Goal: Register for event/course

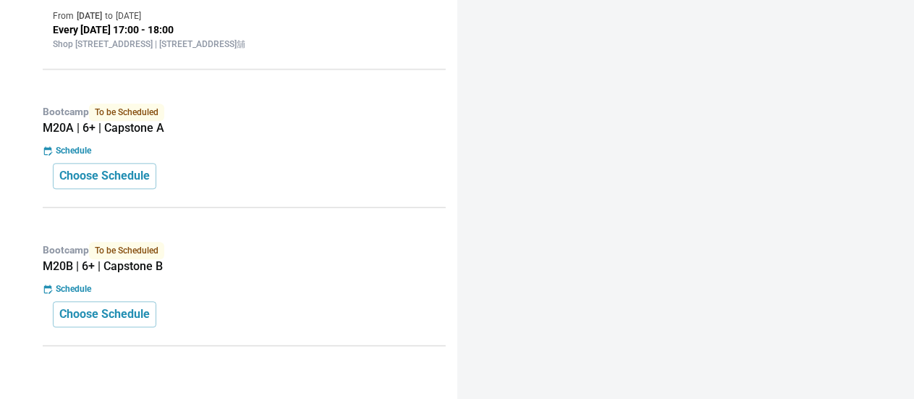
scroll to position [1737, 0]
click at [184, 188] on div "Choose Schedule" at bounding box center [244, 175] width 383 height 26
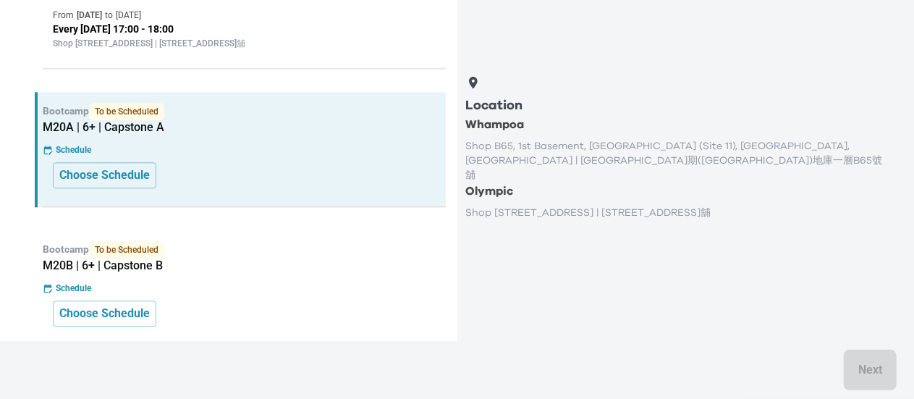
scroll to position [1592, 0]
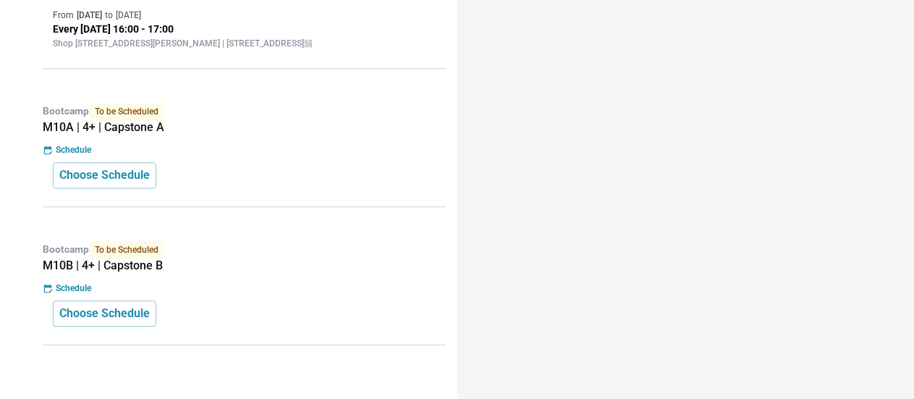
scroll to position [1484, 0]
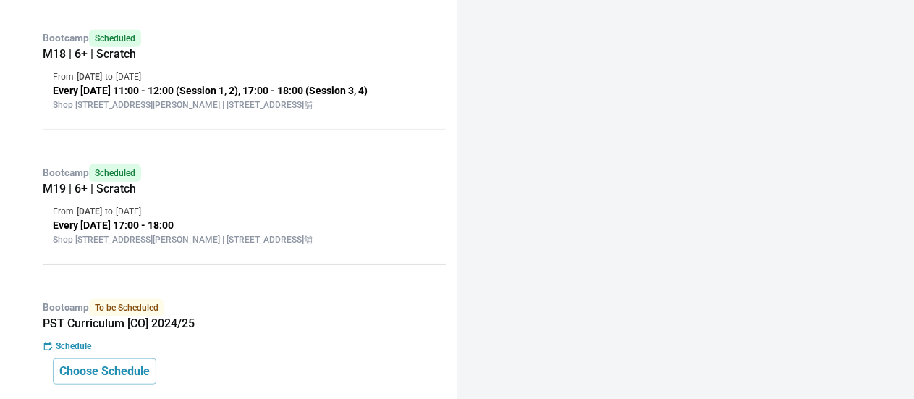
scroll to position [507, 0]
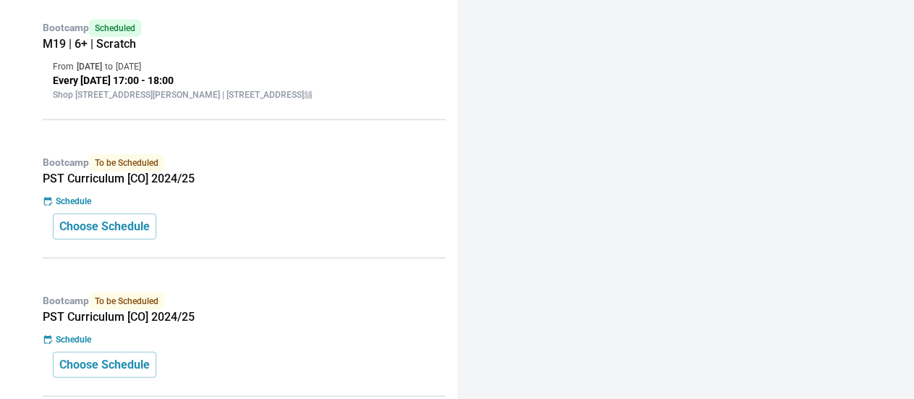
click at [191, 240] on div "Choose Schedule" at bounding box center [244, 227] width 383 height 26
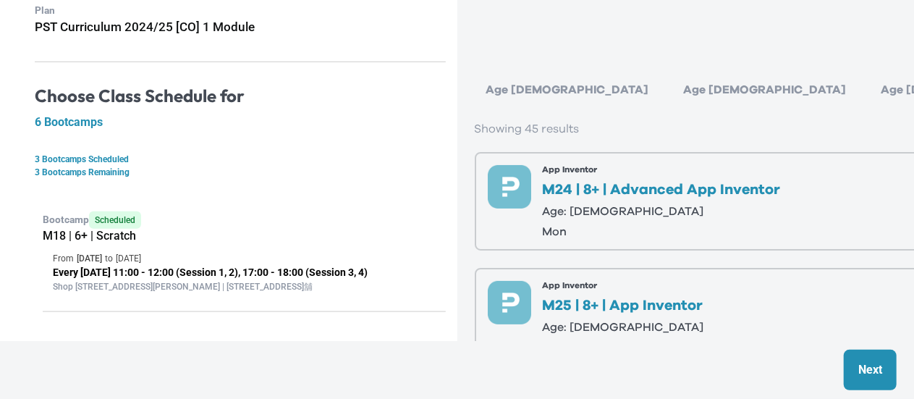
scroll to position [0, 0]
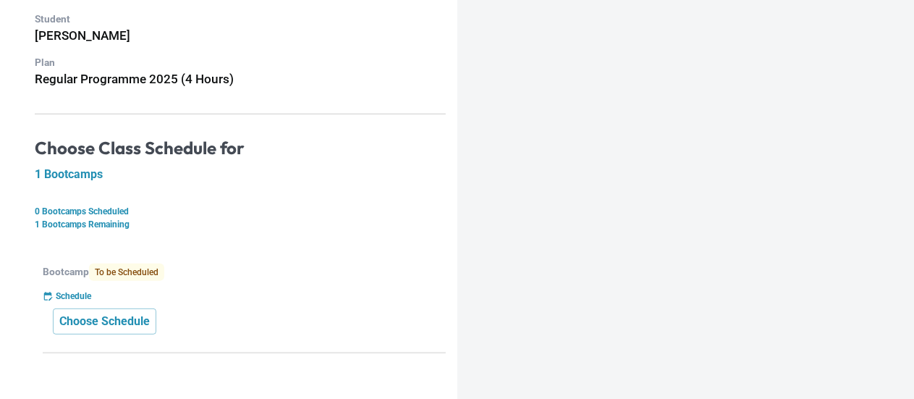
scroll to position [132, 0]
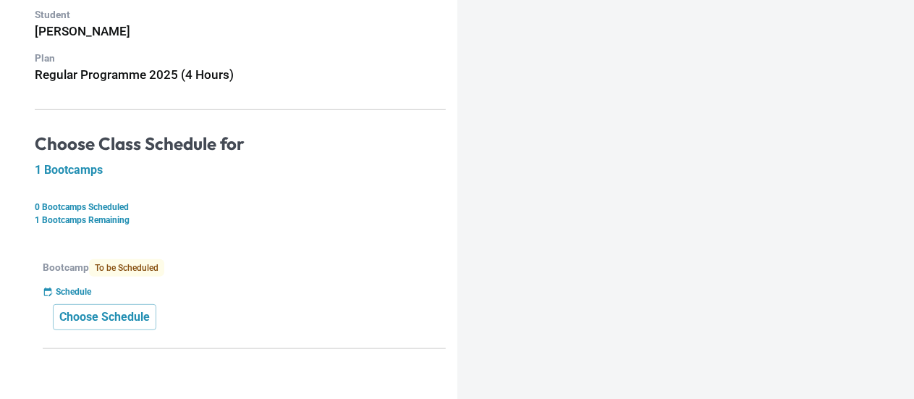
click at [169, 299] on div "Bootcamp To be Scheduled Schedule Choose Schedule" at bounding box center [240, 298] width 411 height 101
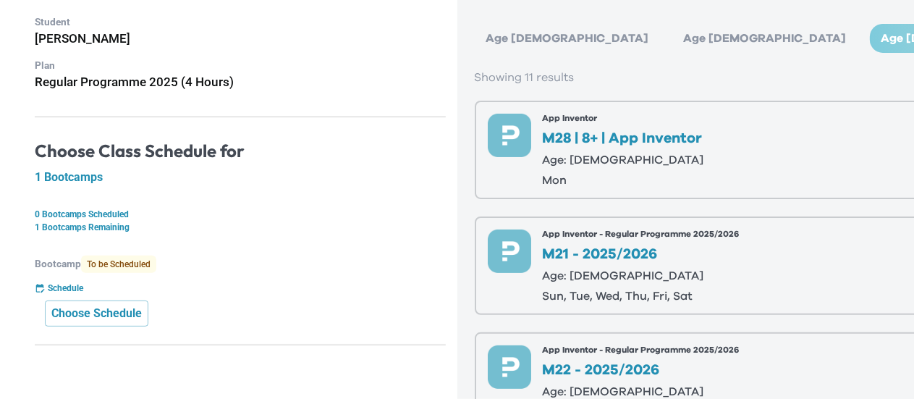
scroll to position [0, 0]
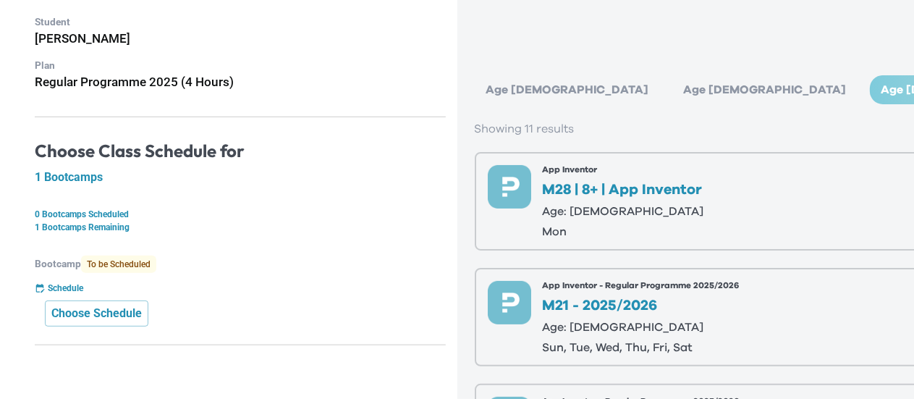
click at [672, 78] on div "Age 6-7" at bounding box center [765, 89] width 186 height 29
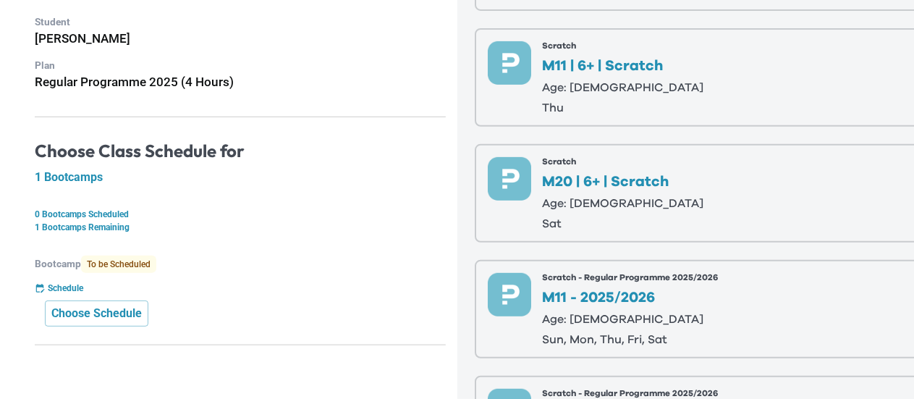
scroll to position [217, 0]
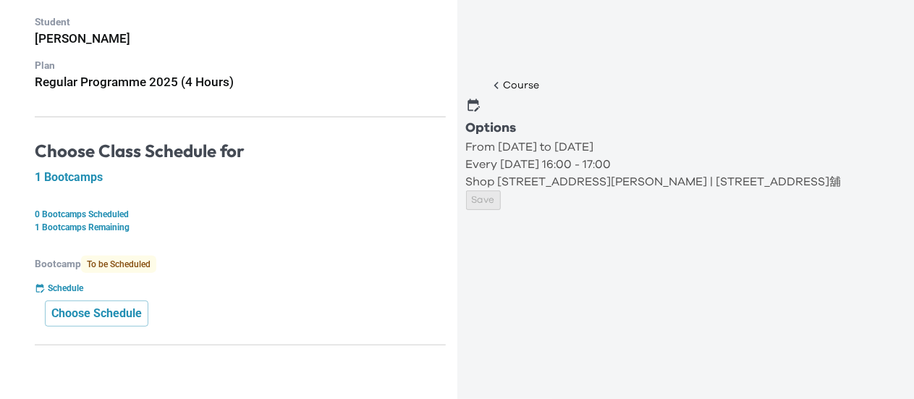
scroll to position [0, 0]
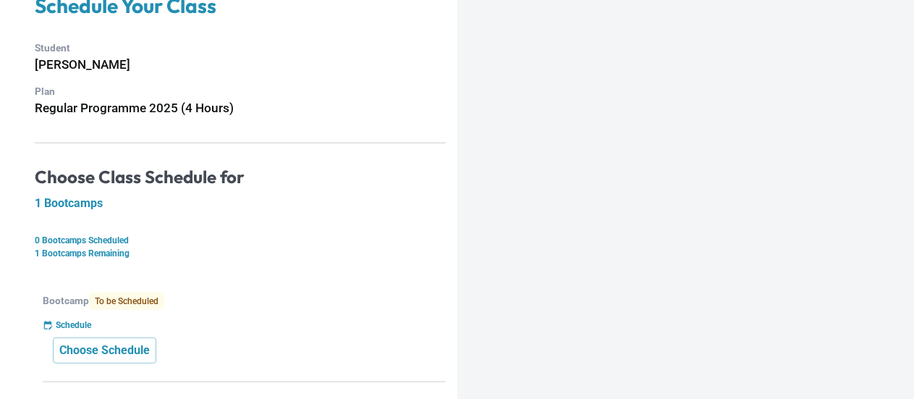
scroll to position [132, 0]
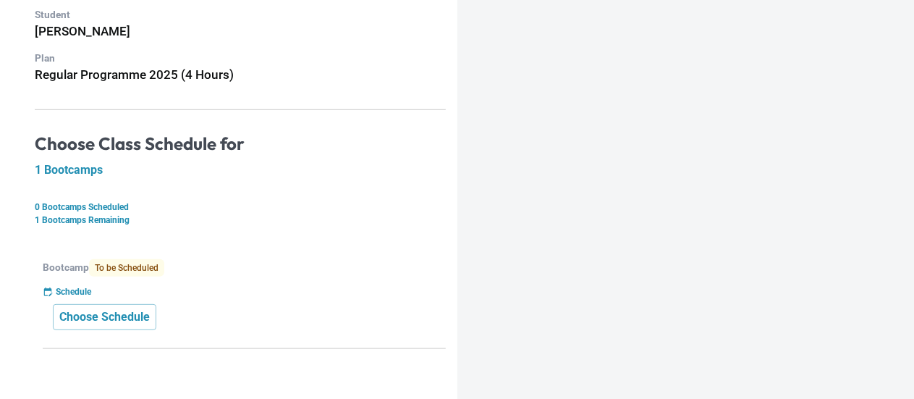
click at [208, 259] on p "Bootcamp To be Scheduled" at bounding box center [244, 267] width 403 height 17
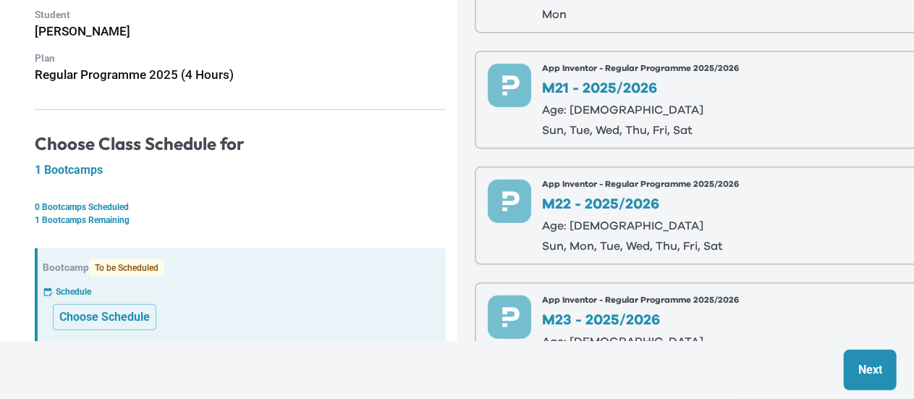
click at [613, 112] on p "Age: [DEMOGRAPHIC_DATA]" at bounding box center [641, 110] width 197 height 12
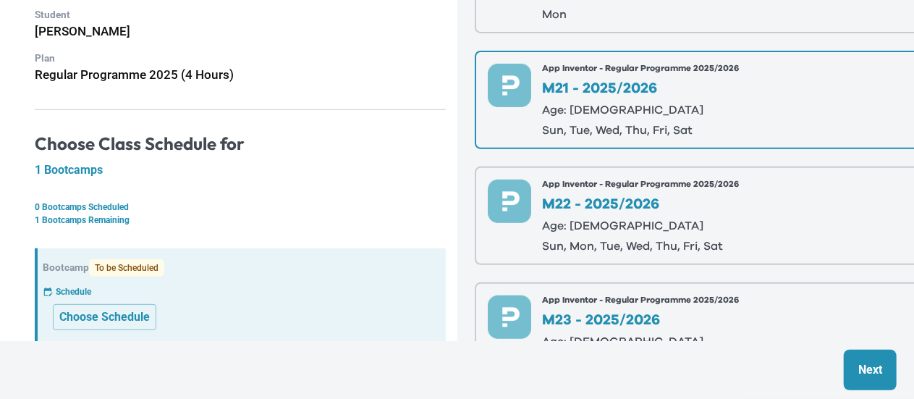
click at [882, 366] on p "Next" at bounding box center [870, 369] width 24 height 17
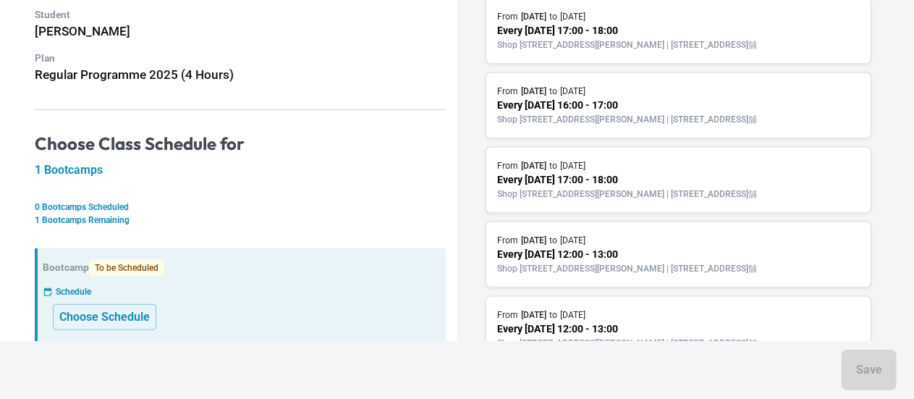
click at [635, 187] on p "Every Thursday 17:00 - 18:00" at bounding box center [679, 179] width 362 height 15
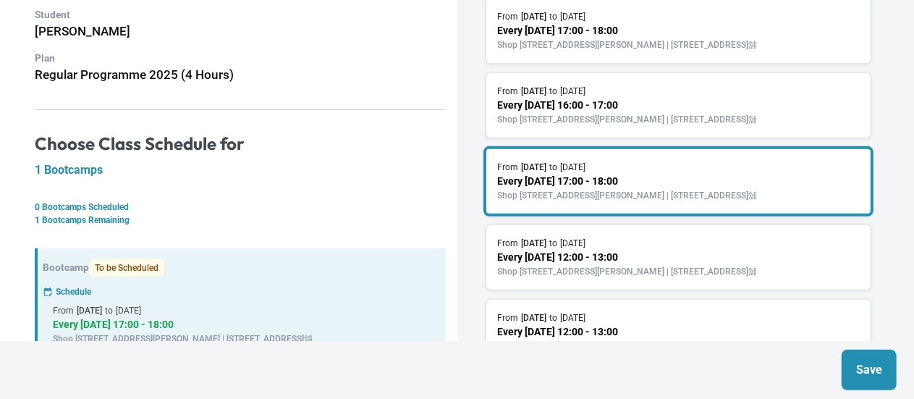
click at [875, 379] on p "Save" at bounding box center [869, 369] width 26 height 17
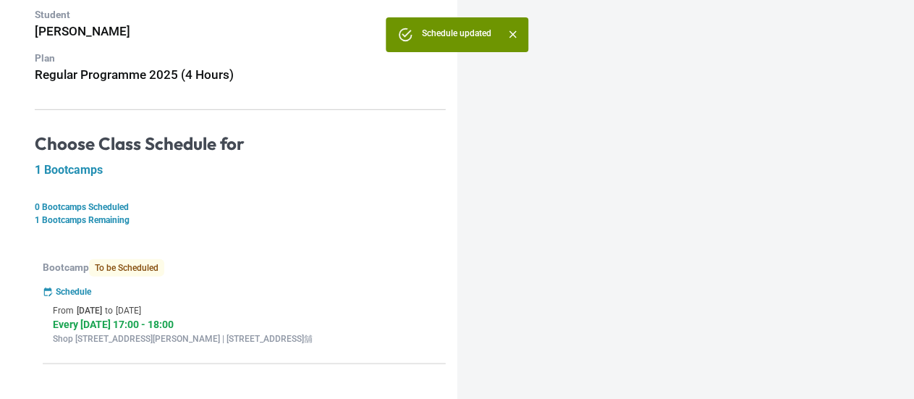
scroll to position [0, 0]
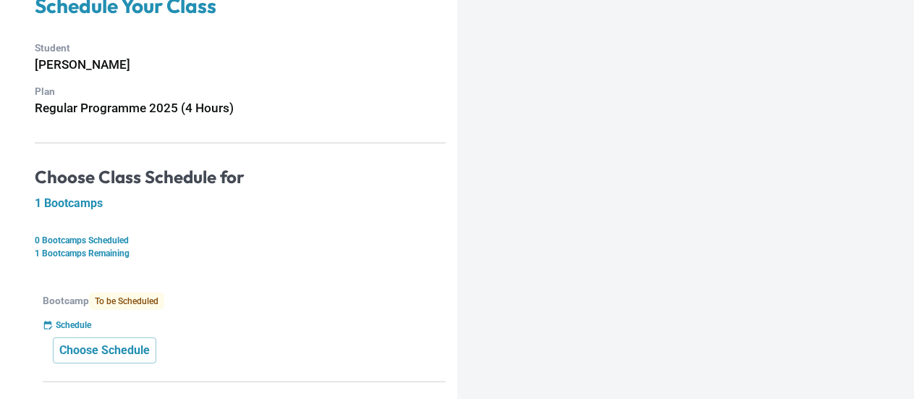
scroll to position [132, 0]
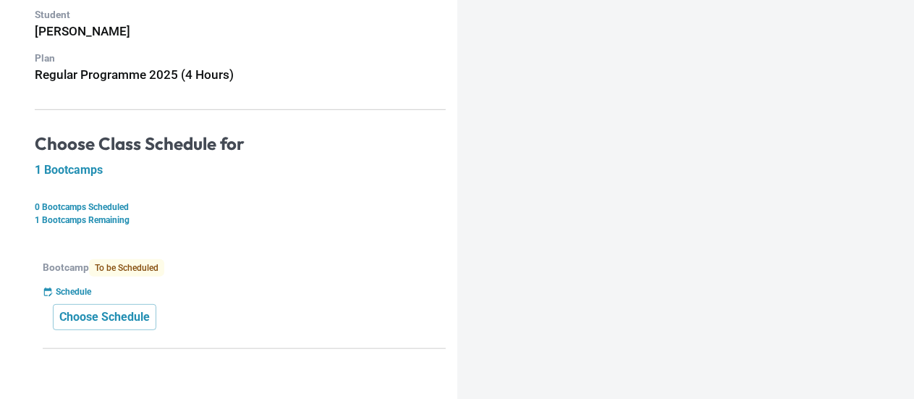
click at [204, 285] on div "Schedule" at bounding box center [244, 291] width 403 height 13
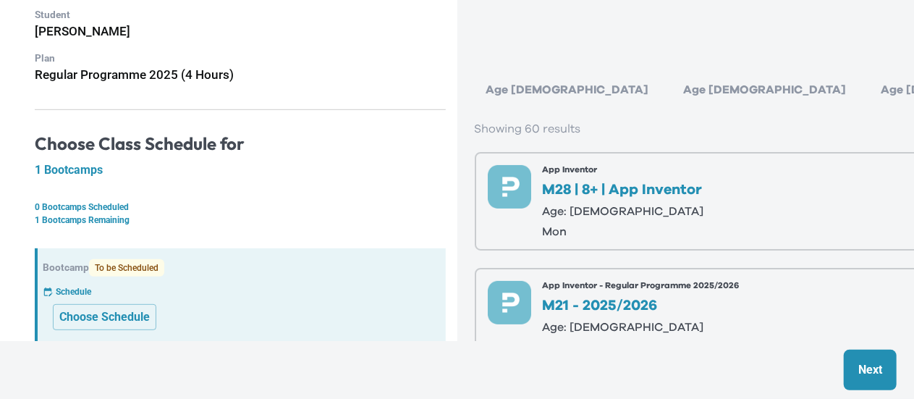
click at [672, 90] on div "Age 6-7" at bounding box center [765, 89] width 186 height 29
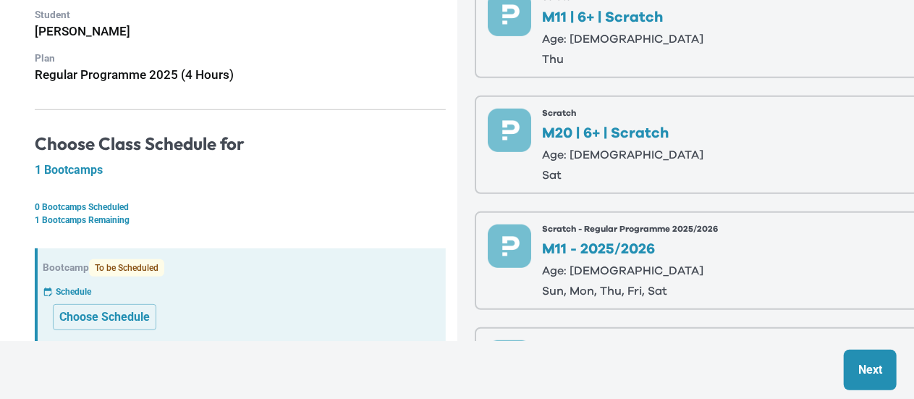
scroll to position [290, 0]
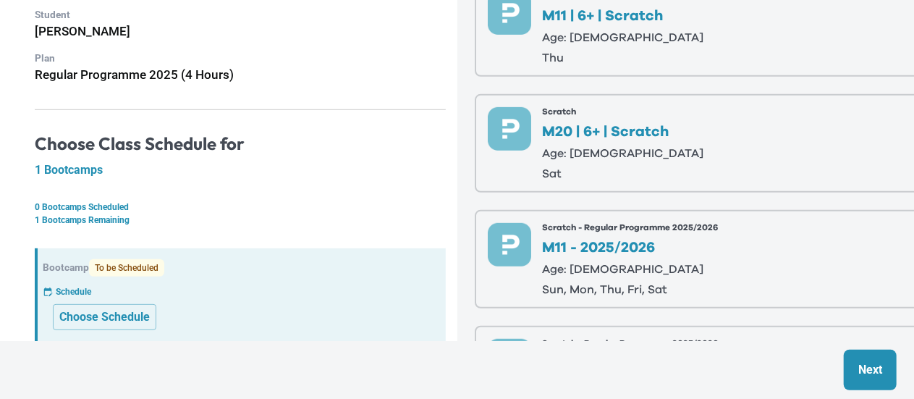
click at [630, 48] on div "Scratch M11 | 6+ | Scratch Age: [DEMOGRAPHIC_DATA] thu" at bounding box center [623, 27] width 161 height 72
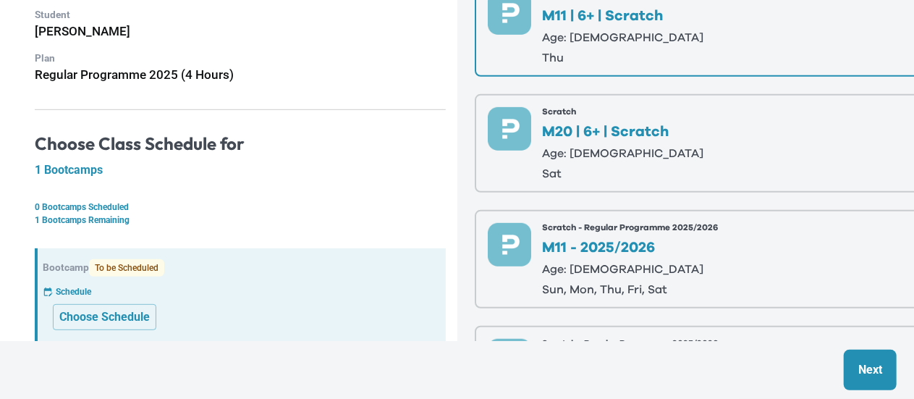
click at [885, 366] on button "Next" at bounding box center [870, 370] width 53 height 41
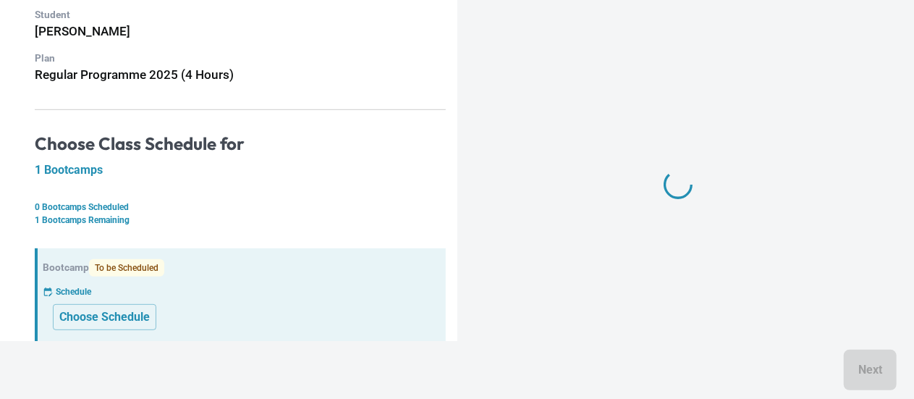
scroll to position [0, 0]
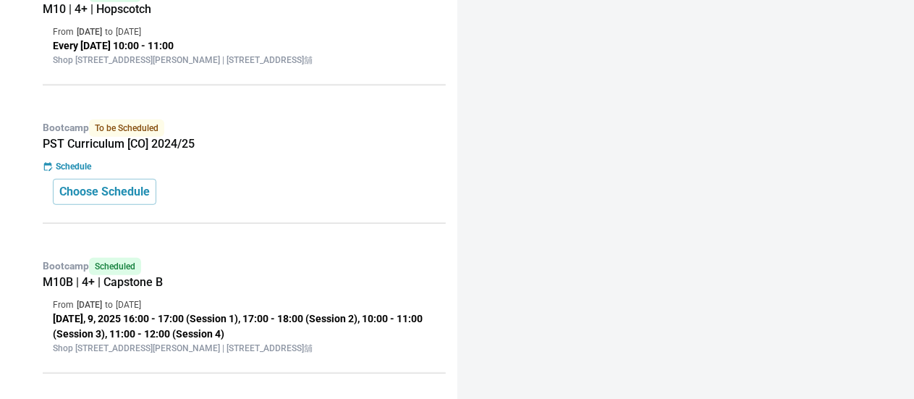
scroll to position [373, 0]
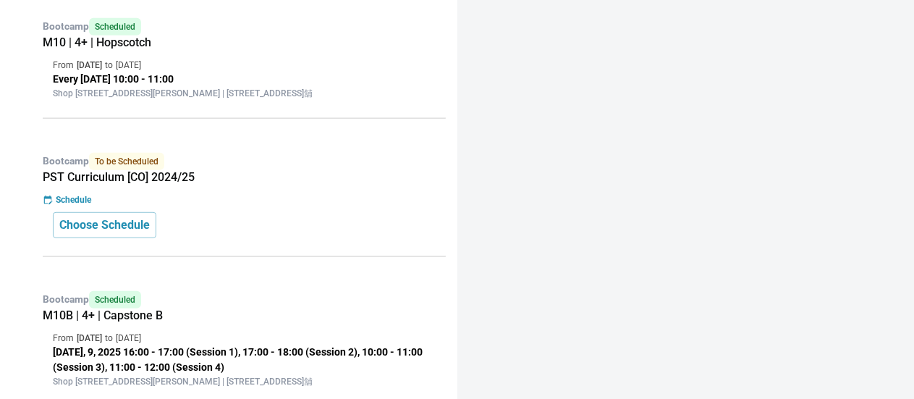
click at [168, 199] on div "Bootcamp To be Scheduled PST Curriculum [CO] 2024/25 Schedule Choose Schedule" at bounding box center [240, 199] width 411 height 115
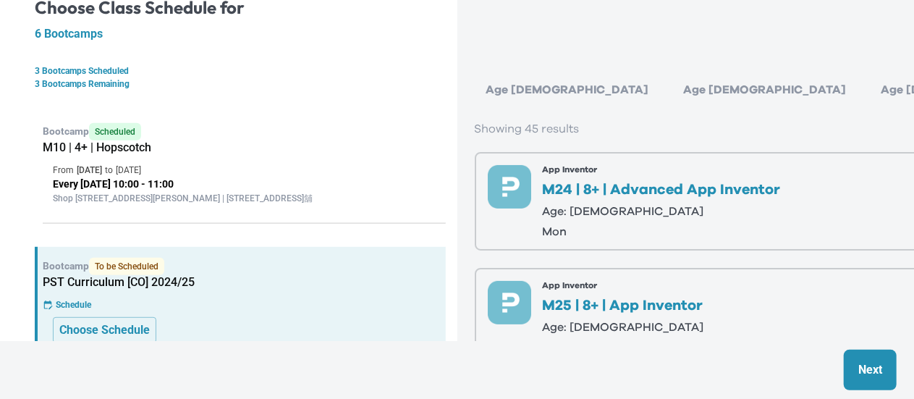
scroll to position [229, 0]
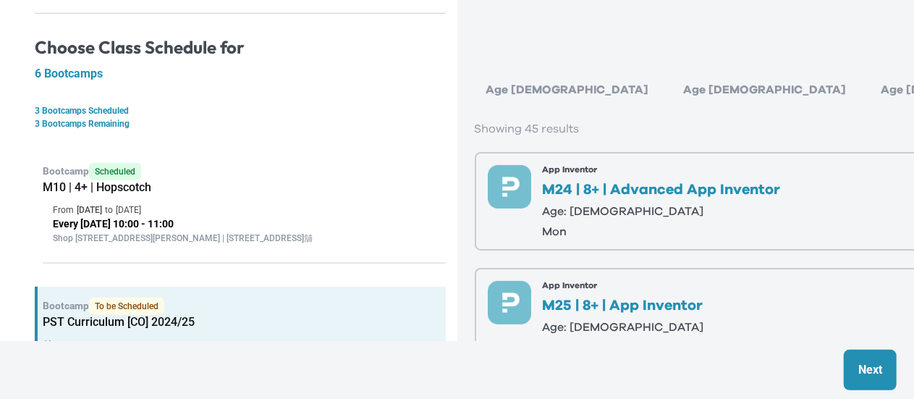
click at [672, 84] on div "Age [DEMOGRAPHIC_DATA]" at bounding box center [765, 89] width 186 height 29
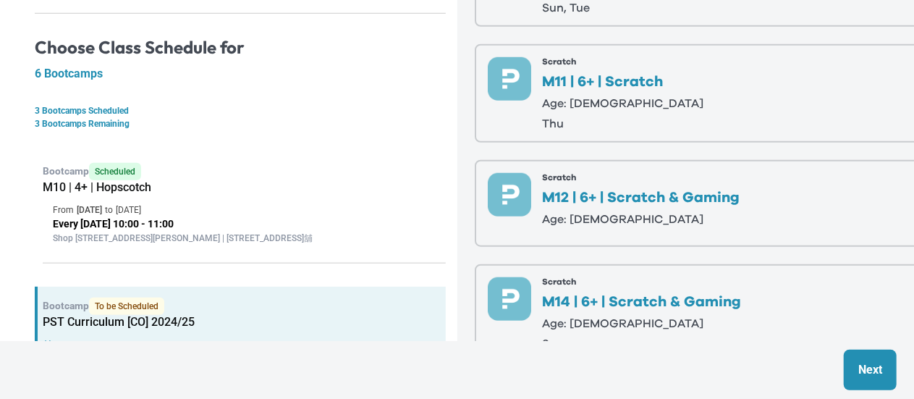
scroll to position [579, 0]
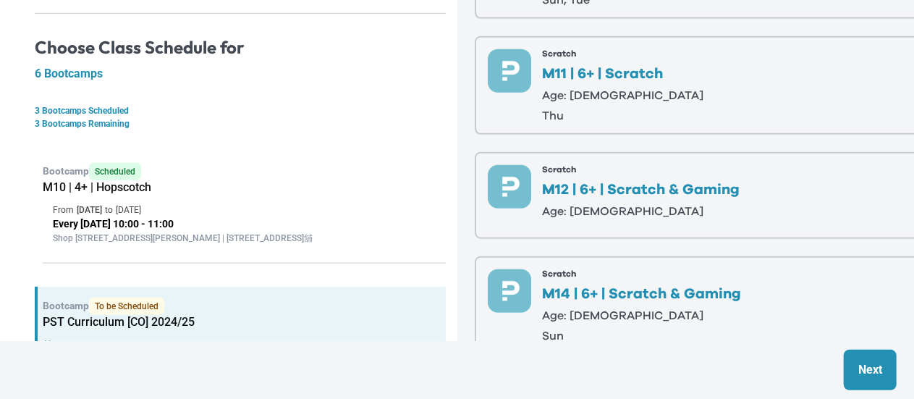
click at [606, 72] on p "M11 | 6+ | Scratch" at bounding box center [623, 74] width 161 height 14
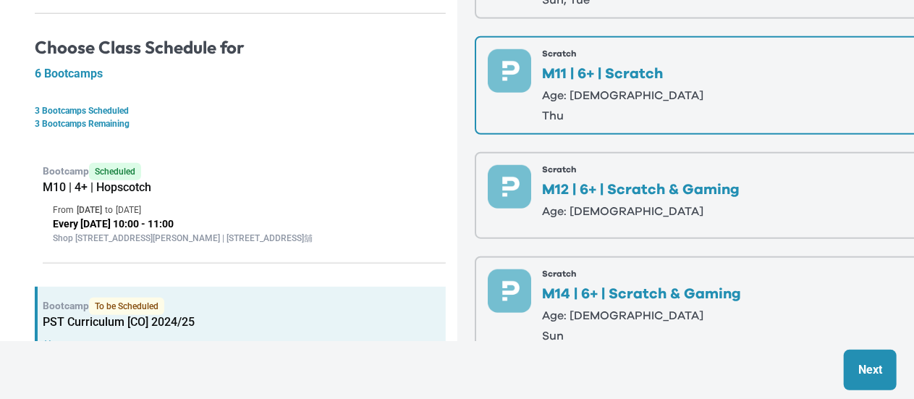
click at [869, 361] on p "Next" at bounding box center [870, 369] width 24 height 17
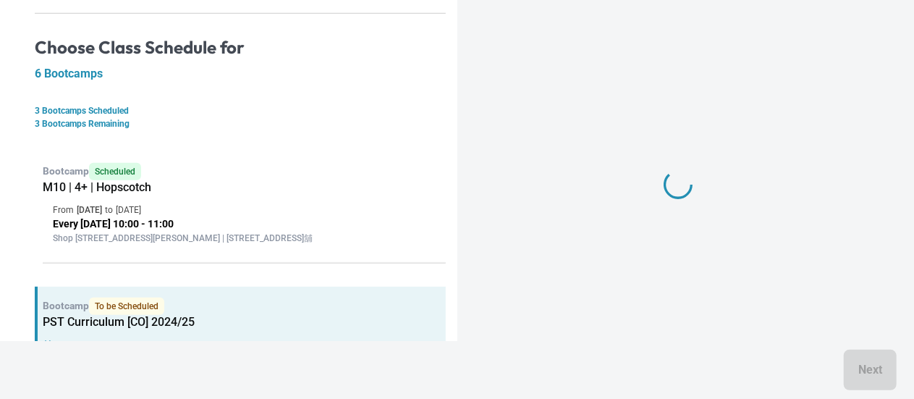
scroll to position [0, 0]
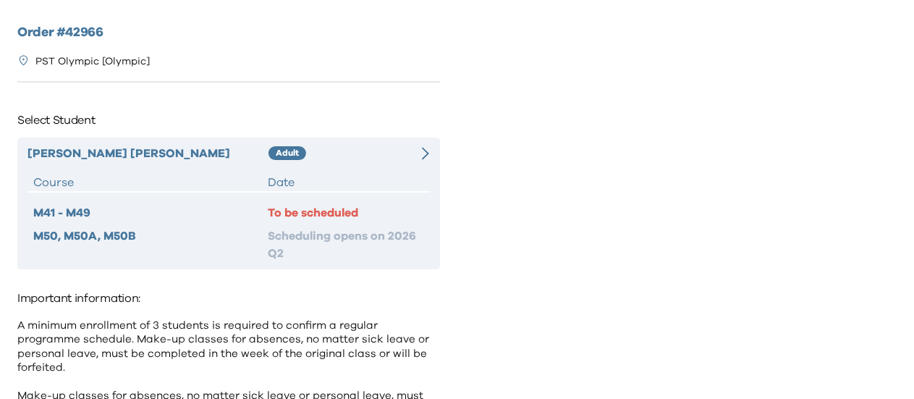
click at [376, 181] on div "Date" at bounding box center [346, 182] width 156 height 17
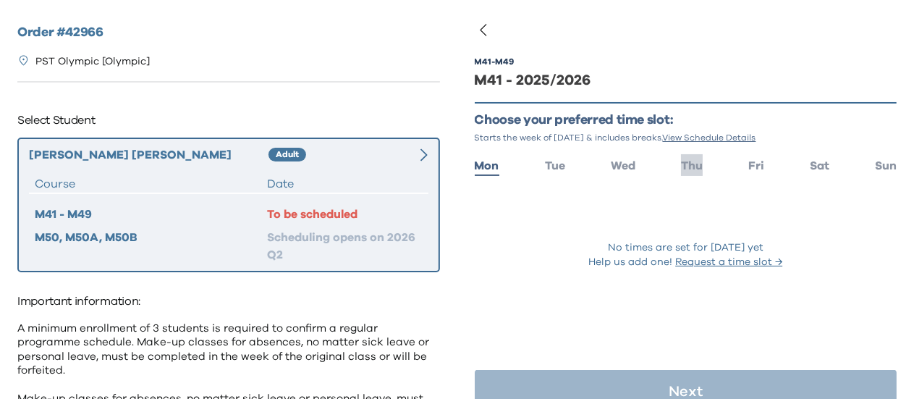
click at [687, 170] on span "Thu" at bounding box center [692, 166] width 22 height 12
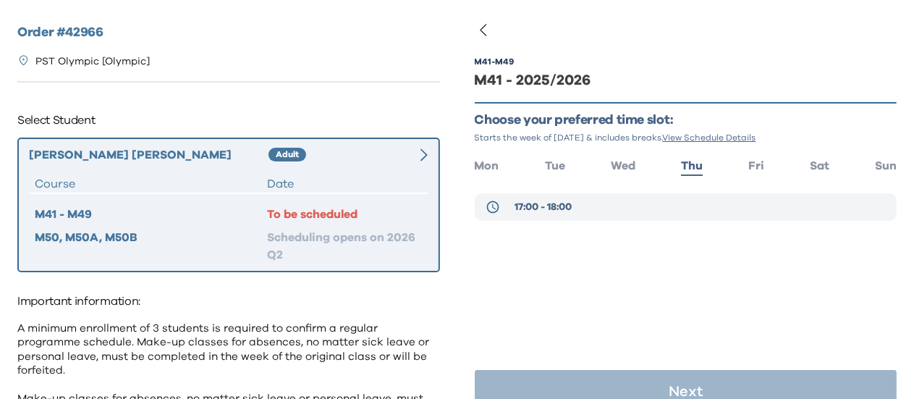
click at [577, 205] on button "17:00 - 18:00" at bounding box center [686, 207] width 423 height 28
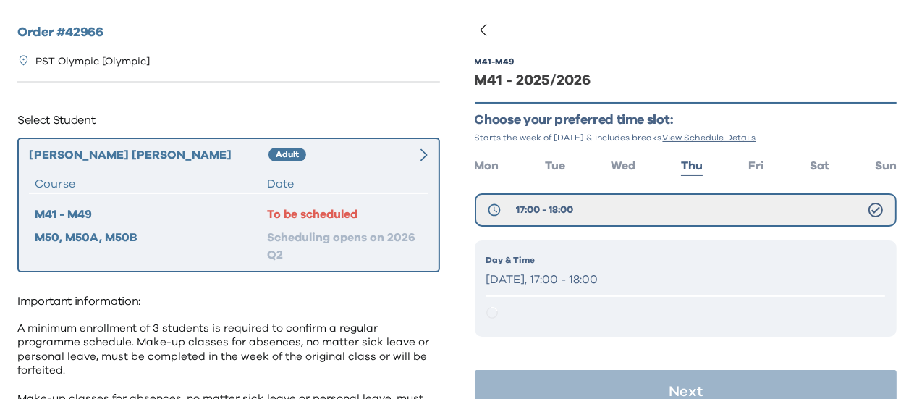
scroll to position [29, 0]
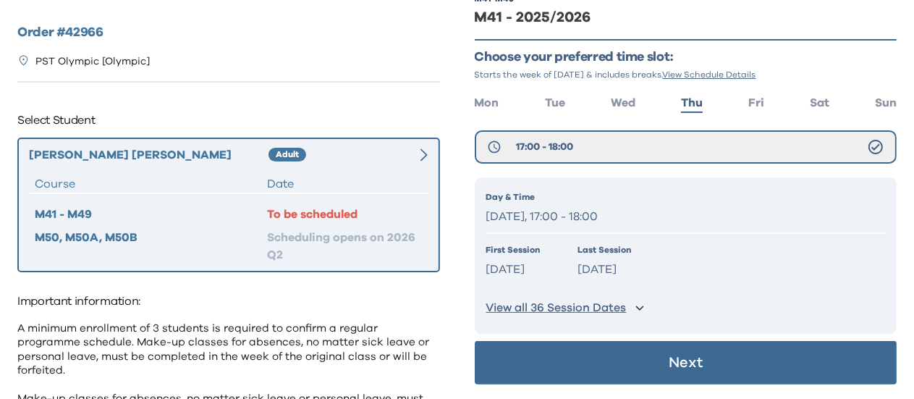
click at [598, 355] on button "Next" at bounding box center [686, 362] width 423 height 43
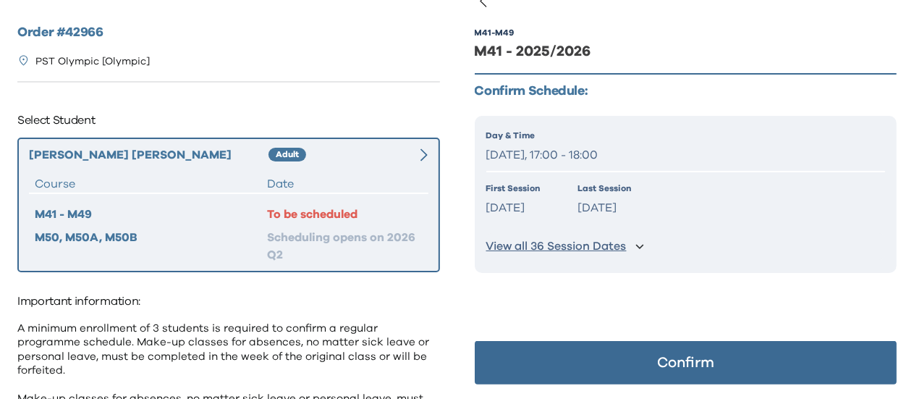
click at [602, 362] on button "Confirm" at bounding box center [686, 362] width 423 height 43
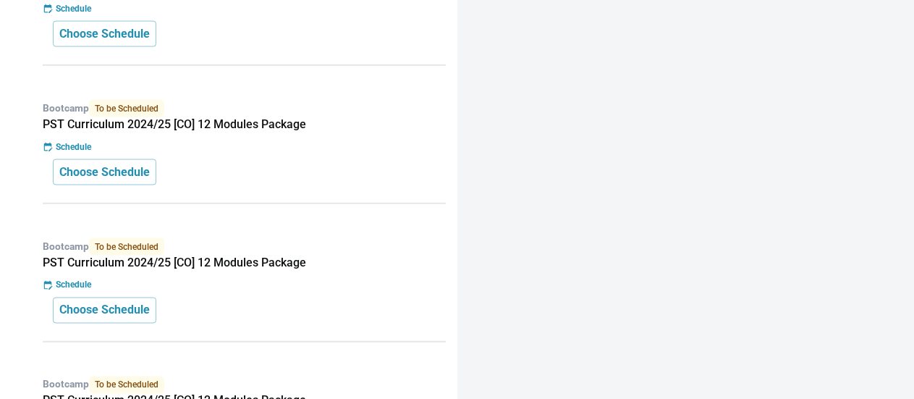
scroll to position [1013, 0]
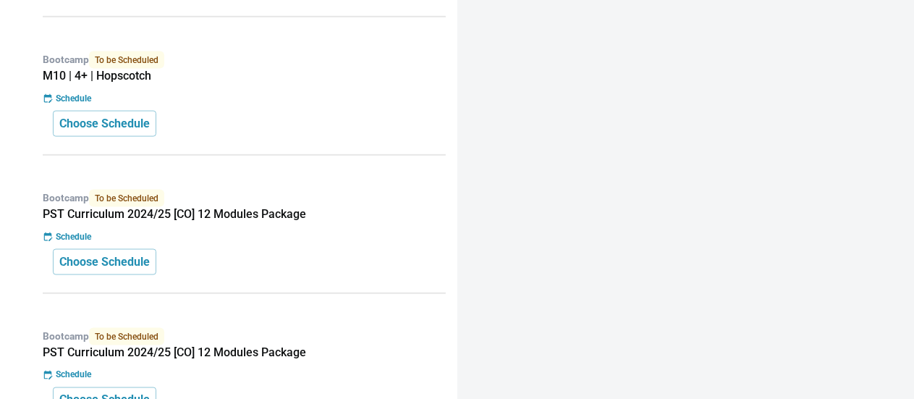
click at [188, 221] on h5 "PST Curriculum 2024/25 [CO] 12 Modules Package" at bounding box center [244, 214] width 403 height 14
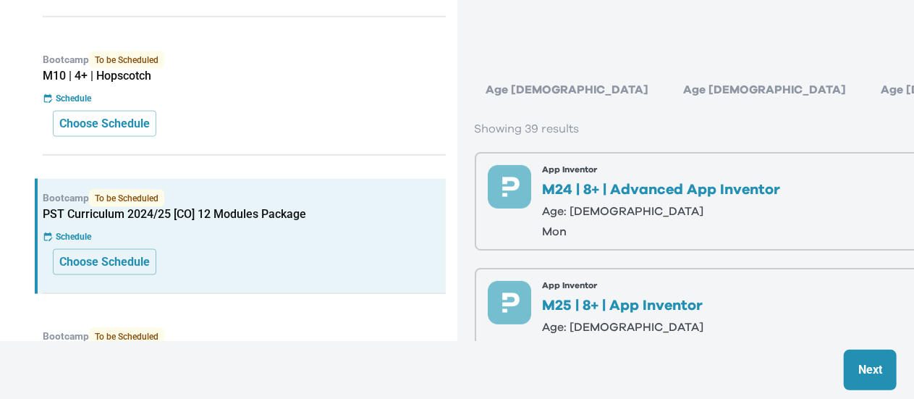
click at [672, 89] on div "Age [DEMOGRAPHIC_DATA]" at bounding box center [765, 89] width 186 height 29
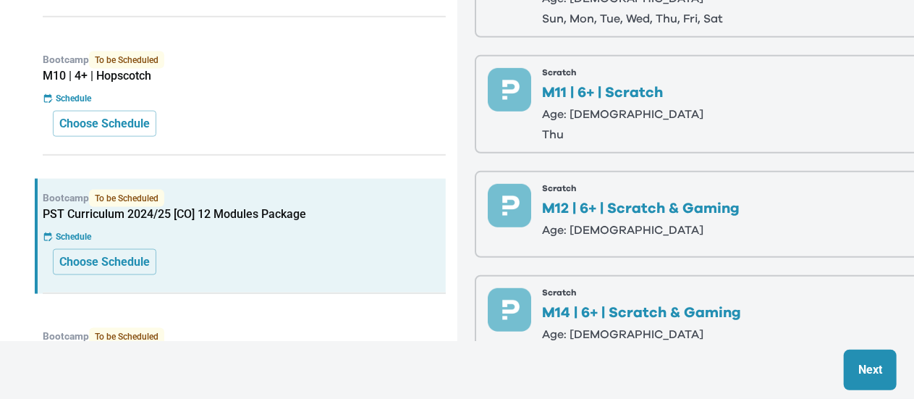
scroll to position [362, 0]
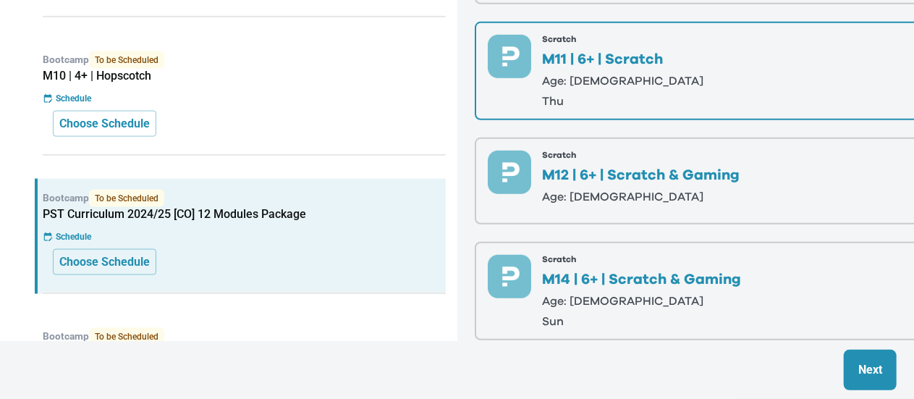
click at [880, 390] on button "Next" at bounding box center [870, 370] width 53 height 41
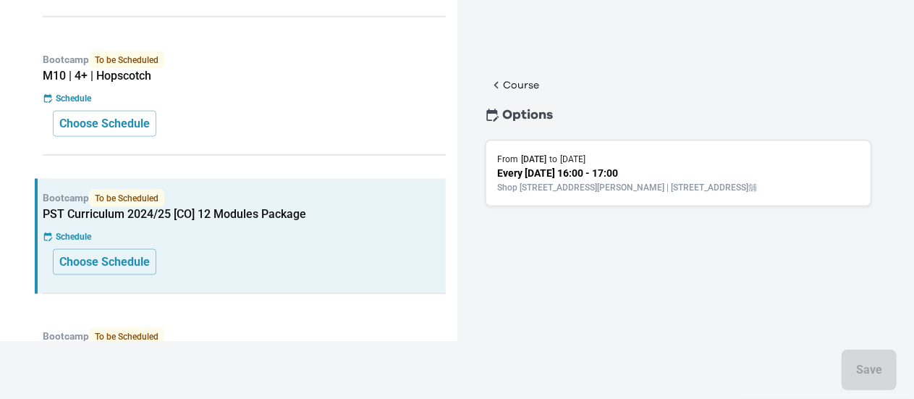
scroll to position [0, 0]
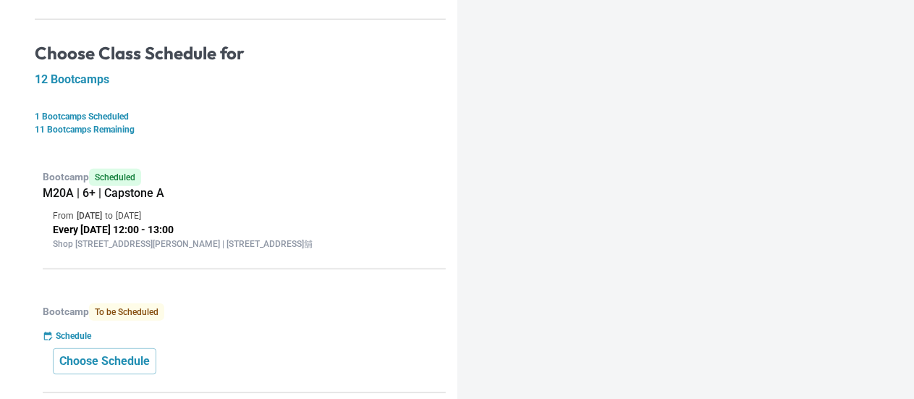
scroll to position [217, 0]
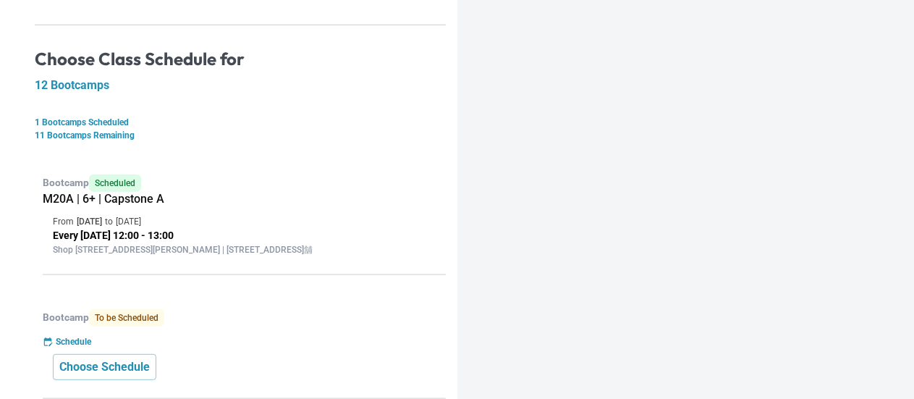
click at [164, 360] on div "Bootcamp To be Scheduled Schedule Choose Schedule" at bounding box center [240, 348] width 411 height 101
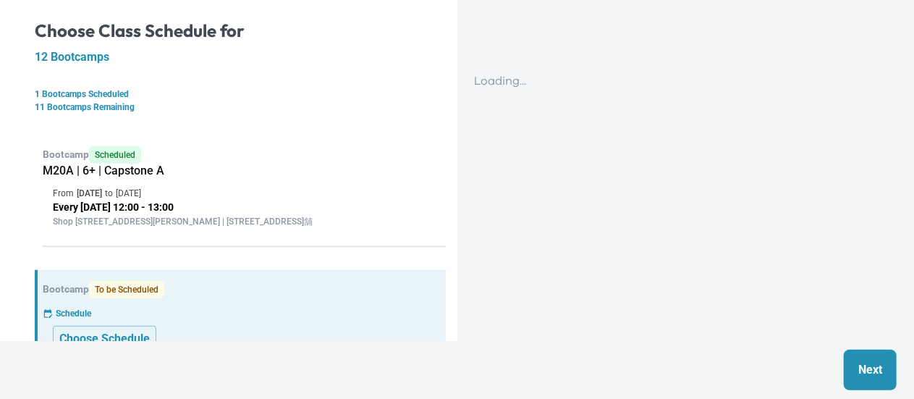
scroll to position [290, 0]
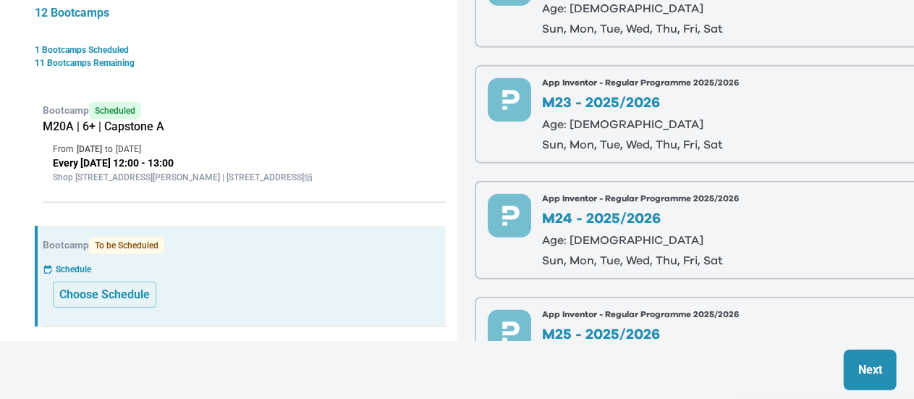
scroll to position [217, 0]
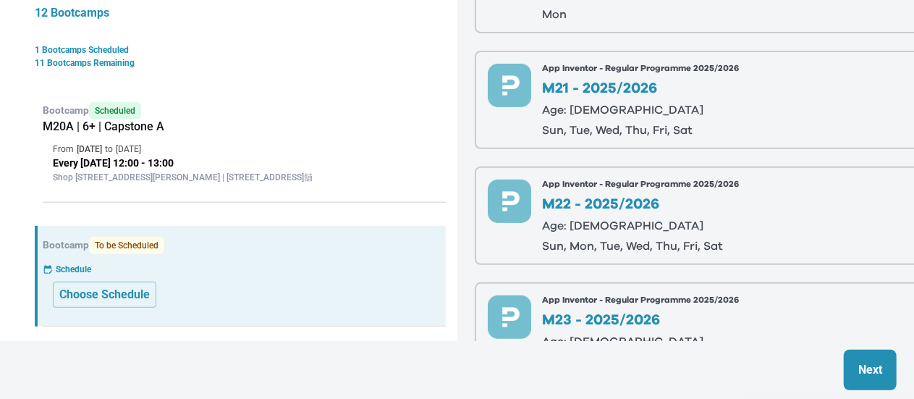
click at [638, 124] on p "sun, tue, wed, thu, fri, sat" at bounding box center [641, 130] width 197 height 12
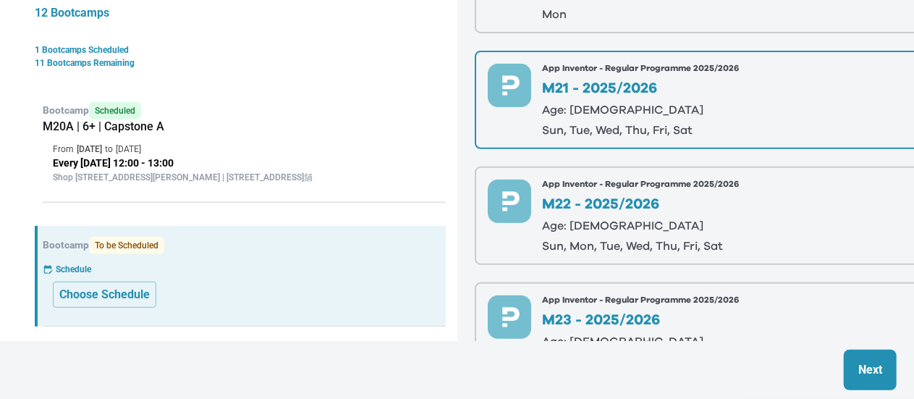
click at [878, 352] on button "Next" at bounding box center [870, 370] width 53 height 41
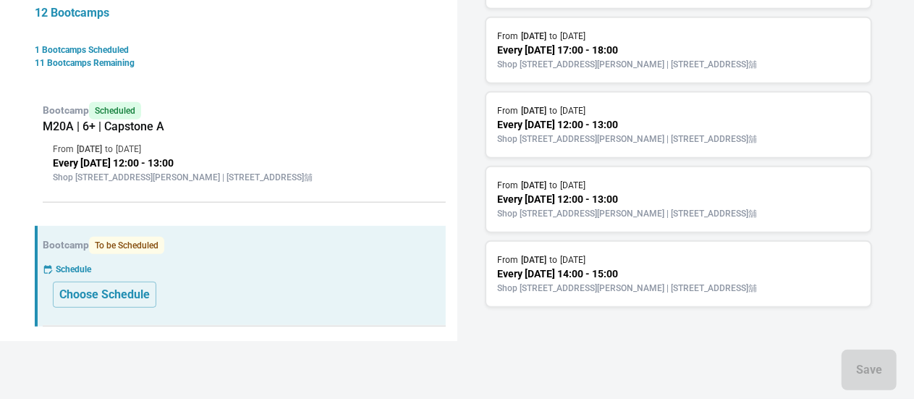
scroll to position [436, 0]
click at [609, 207] on p "Shop [STREET_ADDRESS][PERSON_NAME] | [STREET_ADDRESS]舖" at bounding box center [679, 213] width 362 height 13
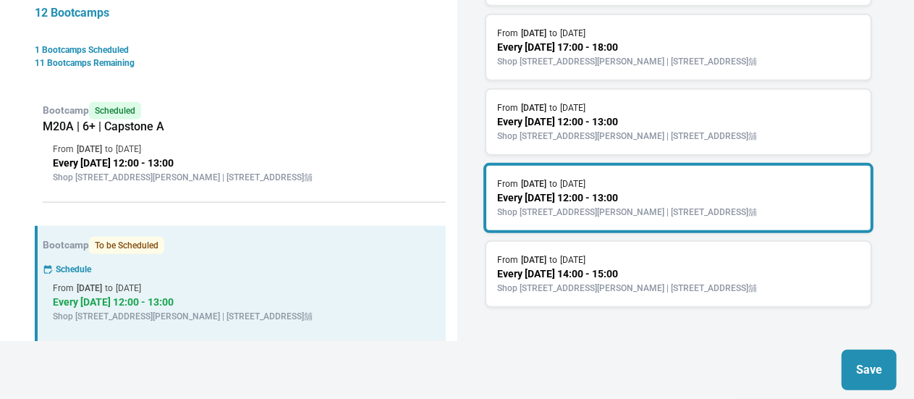
click at [643, 130] on p "Shop [STREET_ADDRESS][PERSON_NAME] | [STREET_ADDRESS]舖" at bounding box center [679, 136] width 362 height 13
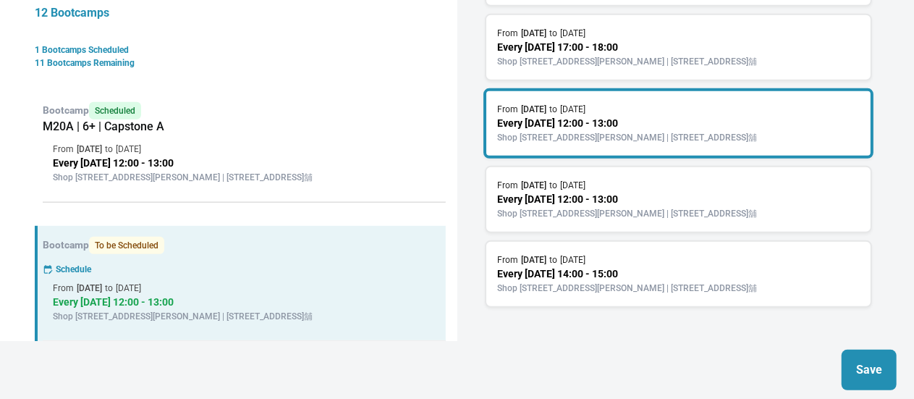
click at [628, 207] on p "Shop [STREET_ADDRESS][PERSON_NAME] | [STREET_ADDRESS]舖" at bounding box center [679, 213] width 362 height 13
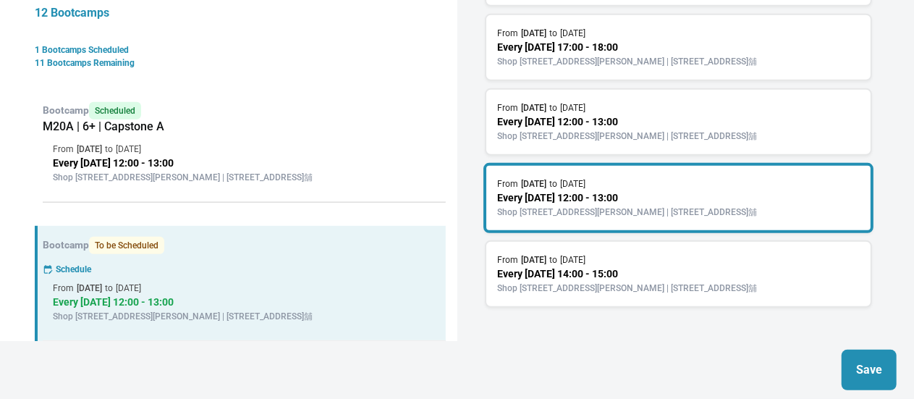
click at [634, 130] on p "Shop [STREET_ADDRESS][PERSON_NAME] | [STREET_ADDRESS]舖" at bounding box center [679, 136] width 362 height 13
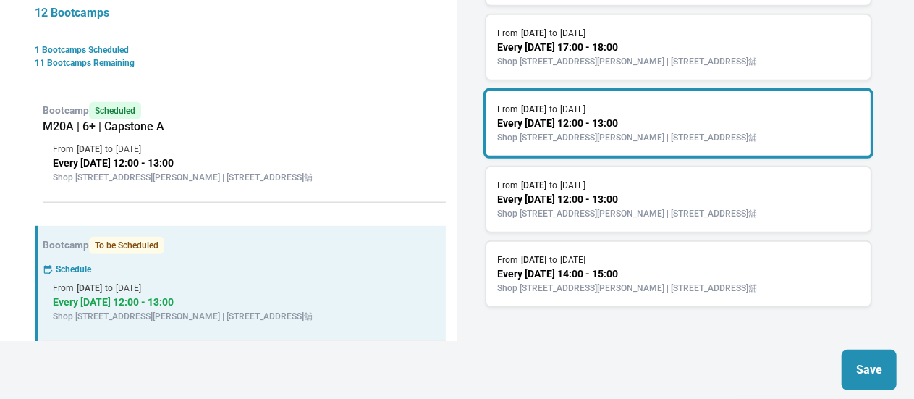
click at [866, 362] on p "Save" at bounding box center [869, 369] width 26 height 17
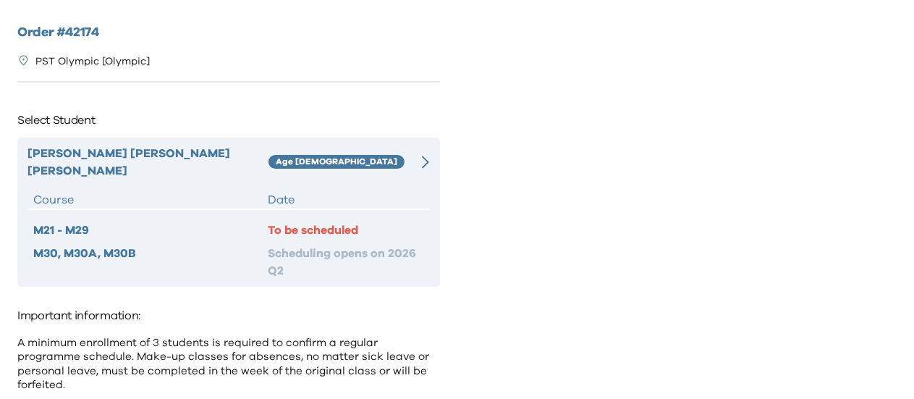
click at [301, 221] on div "To be scheduled" at bounding box center [346, 229] width 156 height 17
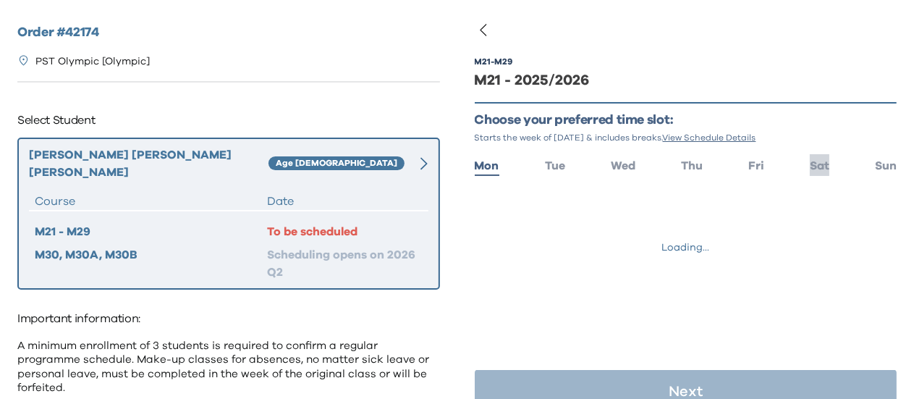
click at [810, 169] on span "Sat" at bounding box center [820, 166] width 20 height 12
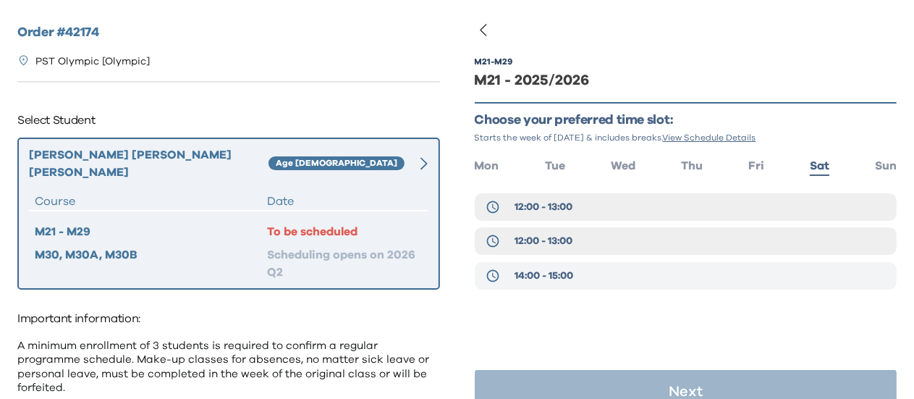
click at [569, 277] on span "14:00 - 15:00" at bounding box center [544, 276] width 59 height 14
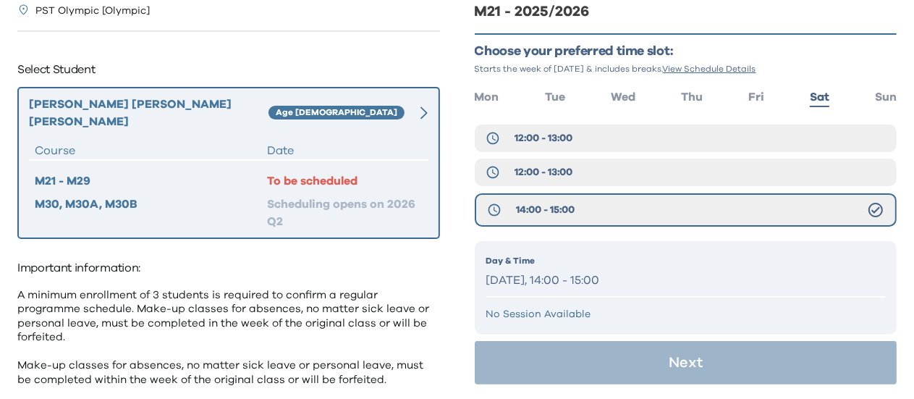
scroll to position [91, 0]
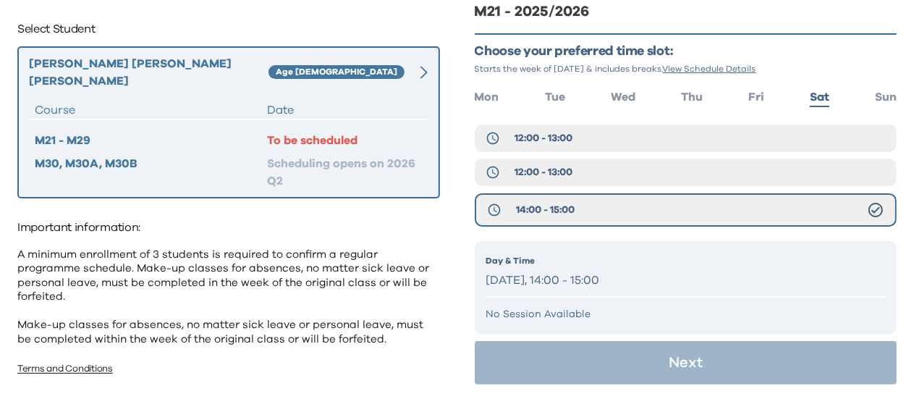
click at [666, 326] on div "Day & Time Saturday, 14:00 - 15:00 No Session Available" at bounding box center [686, 287] width 423 height 93
click at [665, 324] on div "Day & Time Saturday, 14:00 - 15:00 No Session Available" at bounding box center [686, 287] width 423 height 93
click at [624, 178] on button "12:00 - 13:00" at bounding box center [686, 173] width 423 height 28
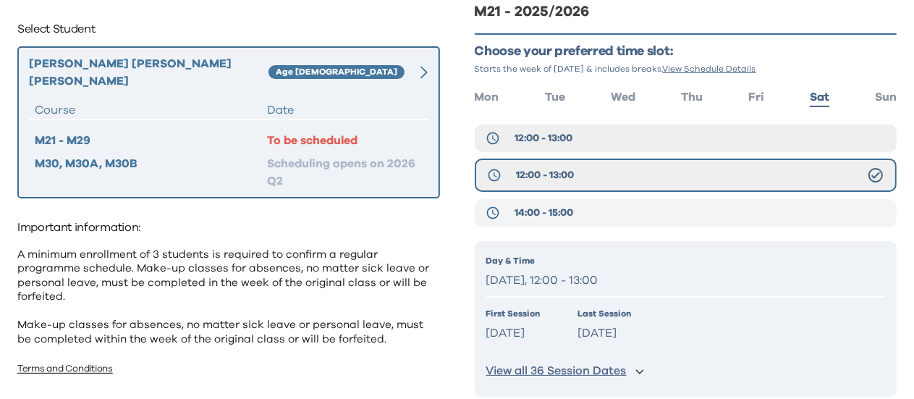
click at [609, 209] on button "14:00 - 15:00" at bounding box center [686, 213] width 423 height 28
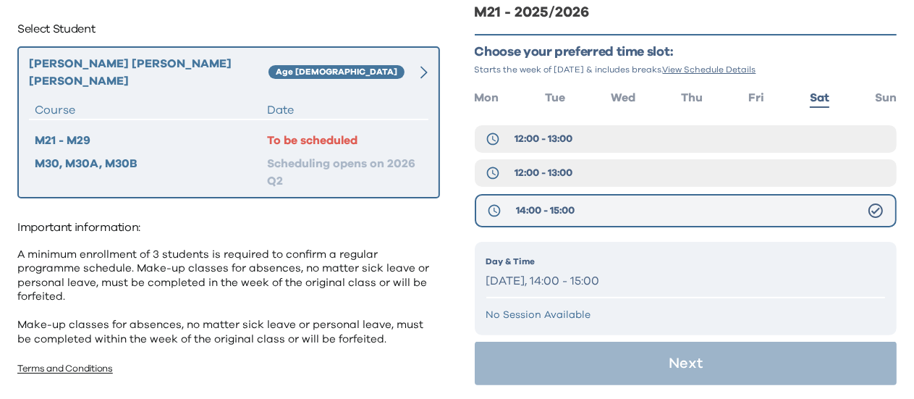
scroll to position [69, 0]
click at [607, 284] on p "Saturday, 14:00 - 15:00" at bounding box center [686, 280] width 400 height 21
click at [608, 290] on p "Saturday, 14:00 - 15:00" at bounding box center [686, 280] width 400 height 21
click at [333, 41] on div "Select Student Chung Yin, Samuel Chan Age 8-9 Course Date M21 - M29 To be sched…" at bounding box center [228, 107] width 423 height 181
click at [347, 62] on div "Age [DEMOGRAPHIC_DATA]" at bounding box center [339, 72] width 140 height 35
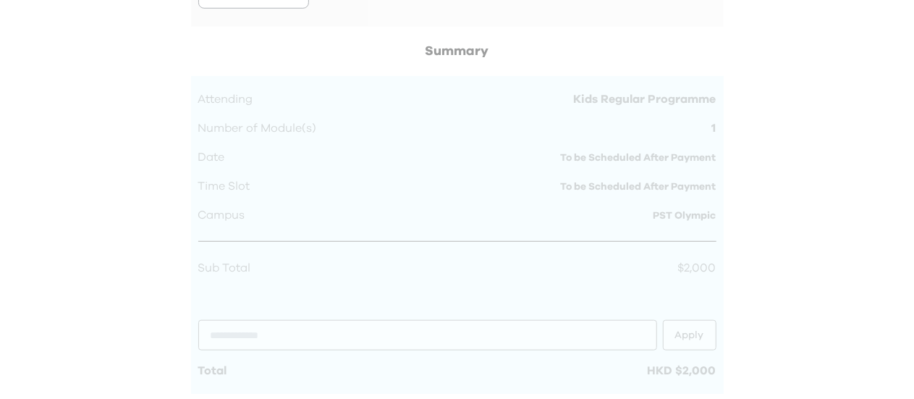
scroll to position [567, 0]
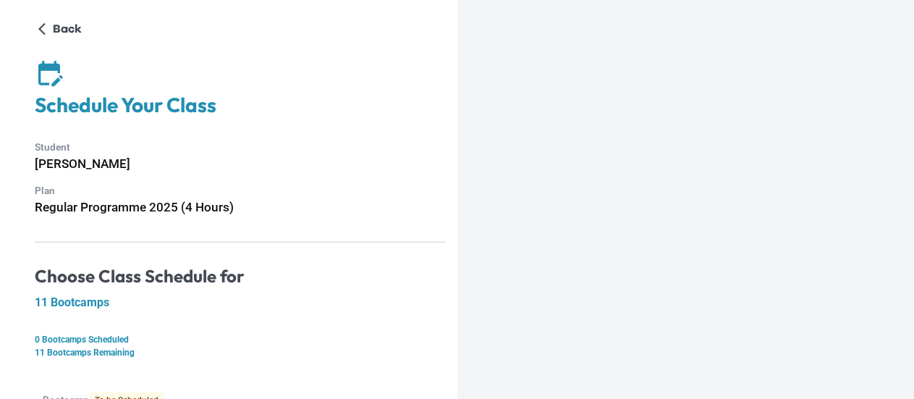
click at [311, 184] on p "Plan" at bounding box center [240, 190] width 411 height 15
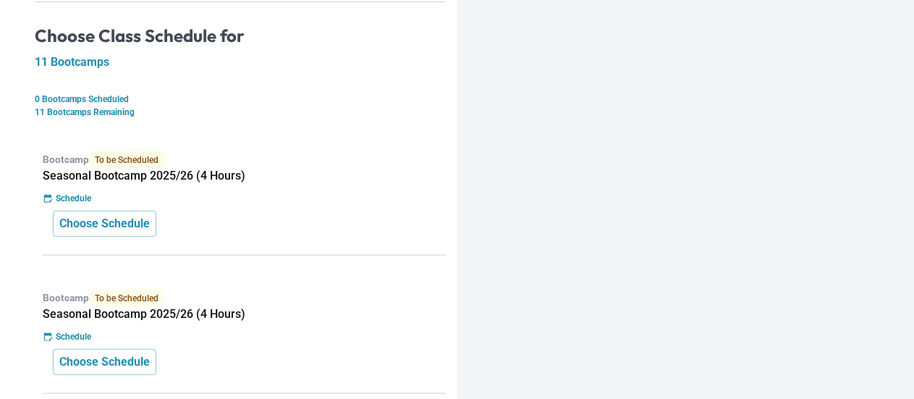
scroll to position [241, 0]
click at [204, 226] on div "Choose Schedule" at bounding box center [244, 223] width 383 height 26
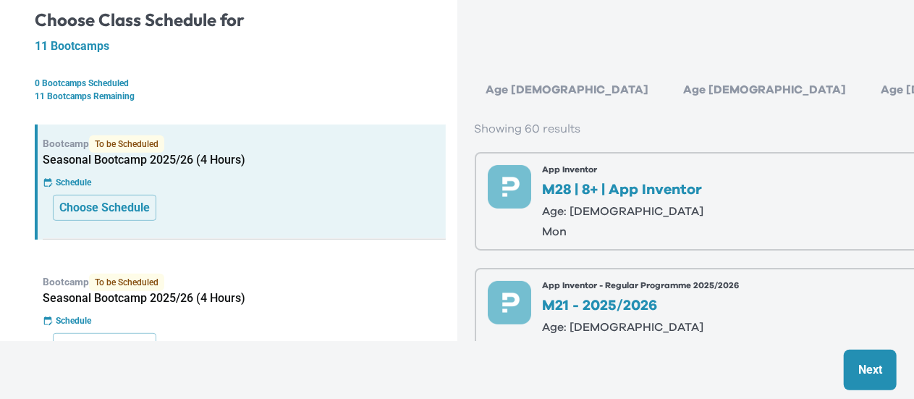
scroll to position [249, 0]
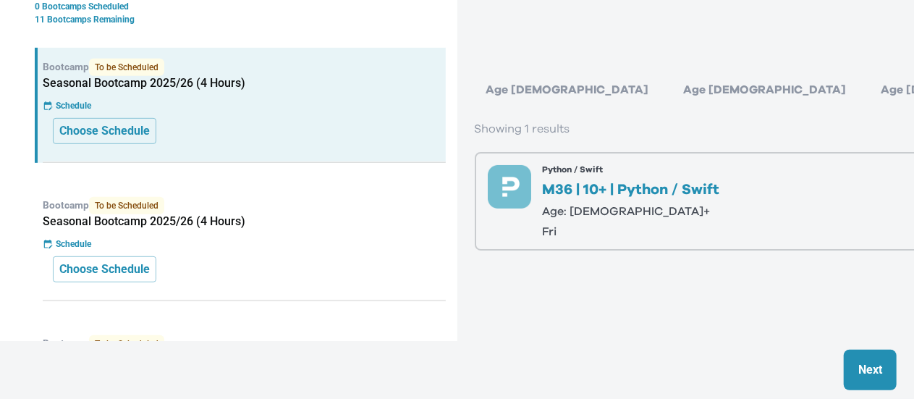
scroll to position [334, 0]
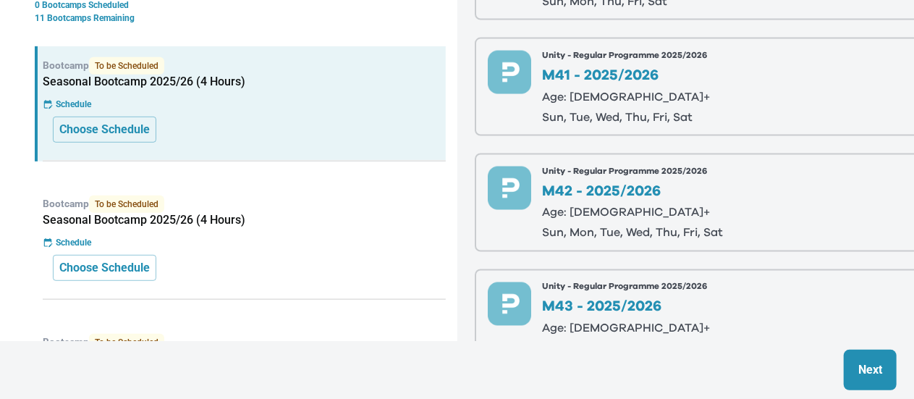
scroll to position [1114, 0]
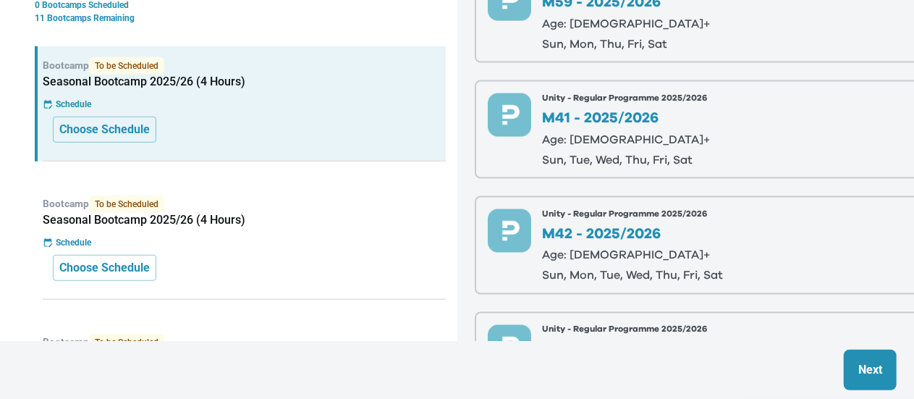
click at [705, 122] on p "M41 - 2025/2026" at bounding box center [627, 118] width 168 height 14
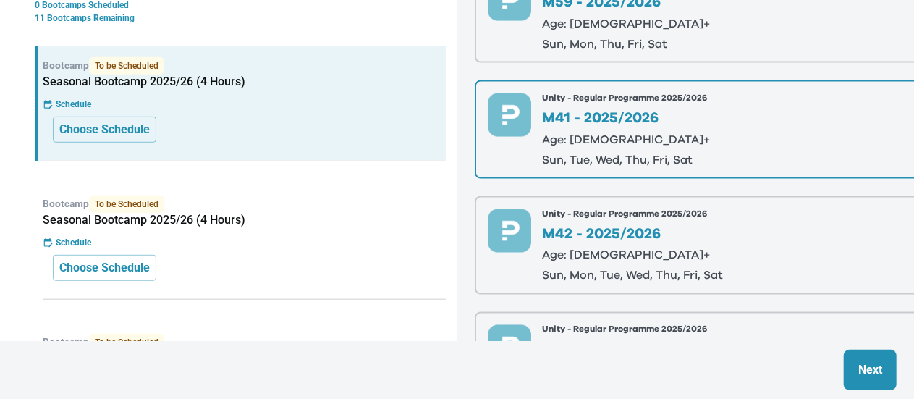
click at [858, 363] on p "Next" at bounding box center [870, 369] width 24 height 17
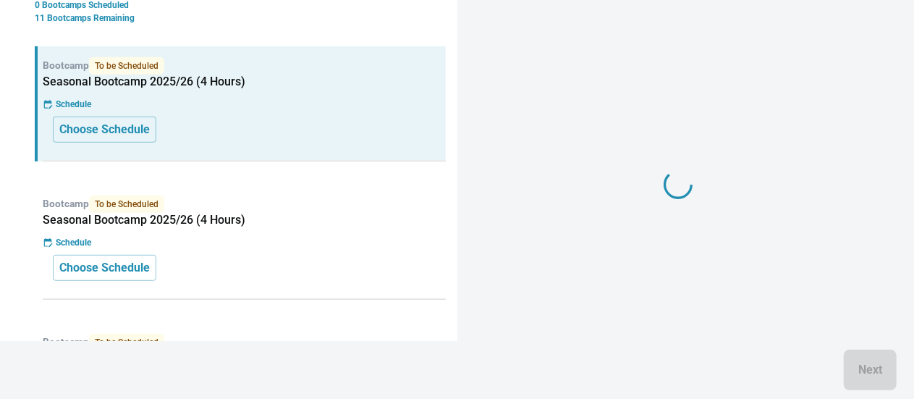
scroll to position [261, 0]
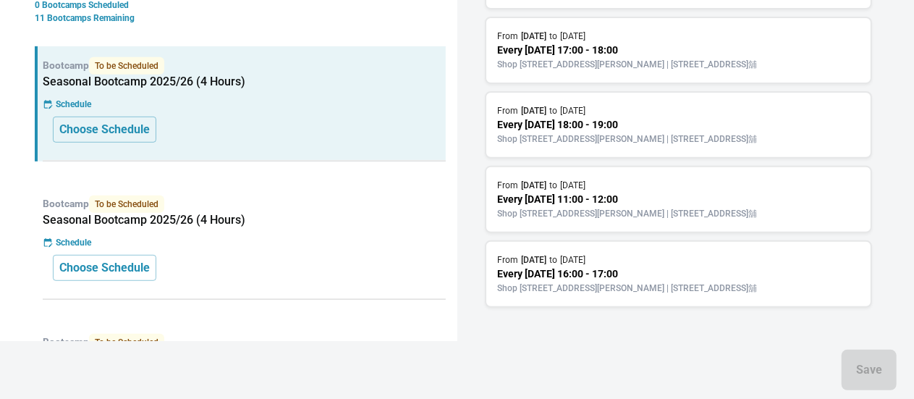
click at [637, 302] on div "From 13 Sep 2025 to 4 Oct 2025 Every Saturday 16:00 - 17:00 Shop 118-119, 1/F, …" at bounding box center [679, 273] width 388 height 67
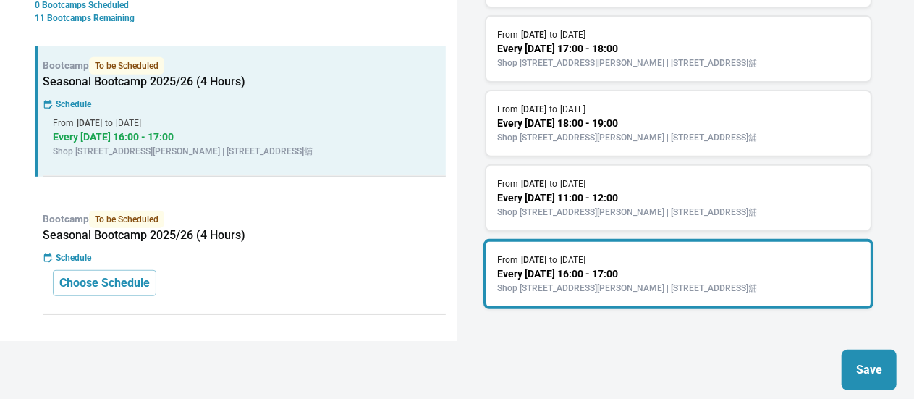
click at [876, 377] on p "Save" at bounding box center [869, 369] width 26 height 17
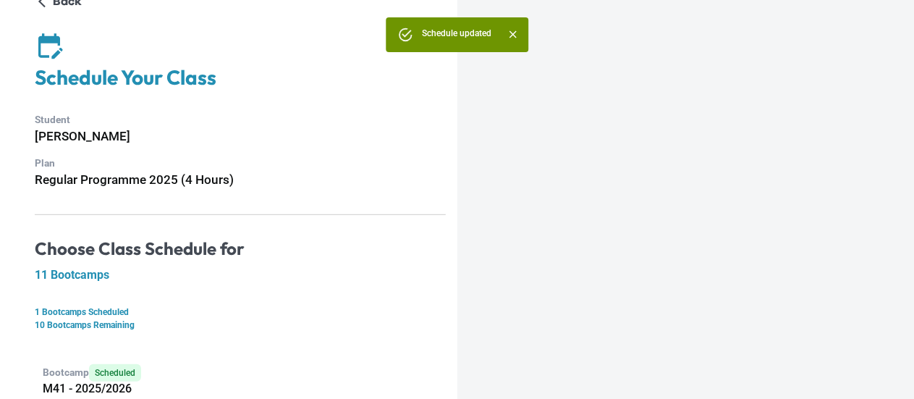
scroll to position [0, 0]
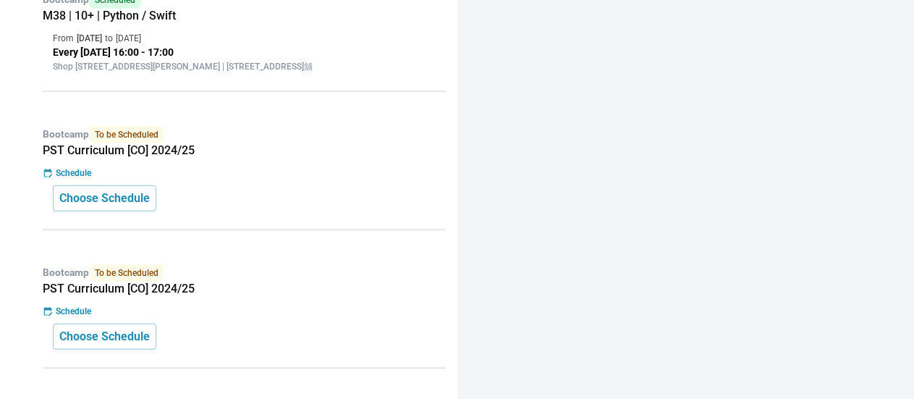
scroll to position [408, 0]
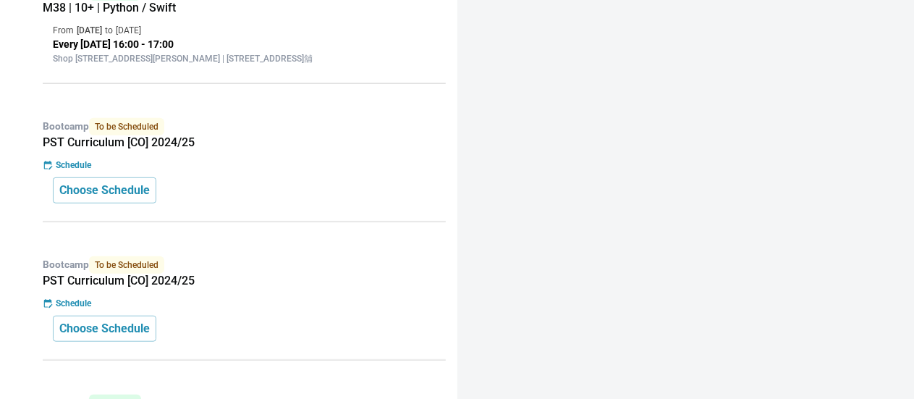
click at [187, 203] on div "Choose Schedule" at bounding box center [244, 190] width 383 height 26
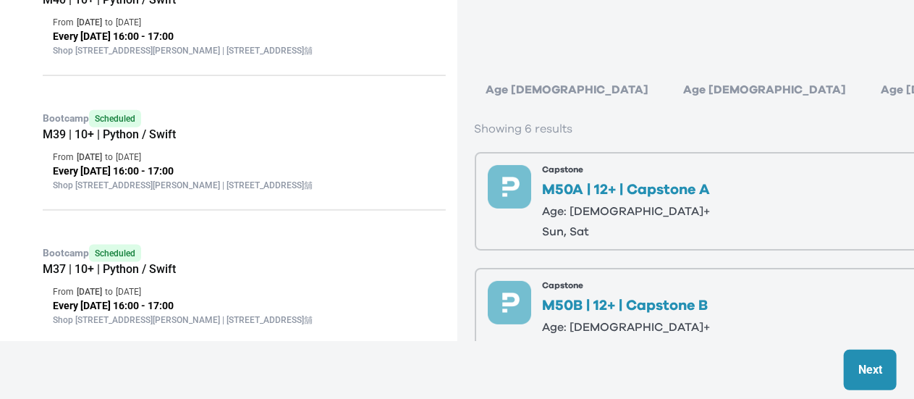
scroll to position [875, 0]
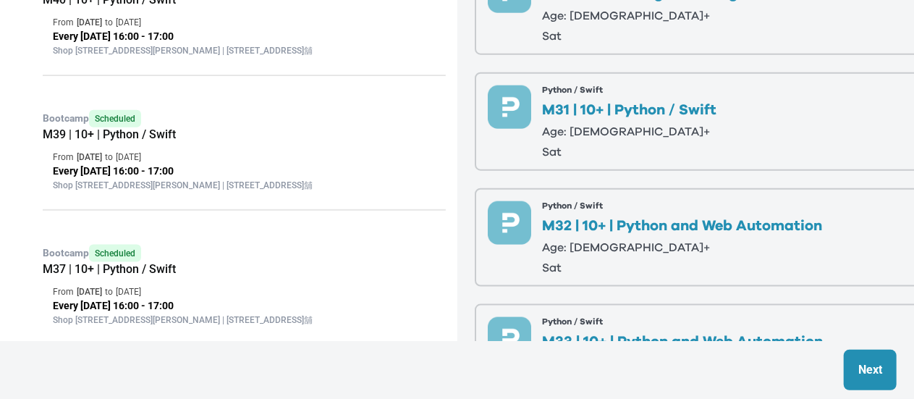
scroll to position [0, 0]
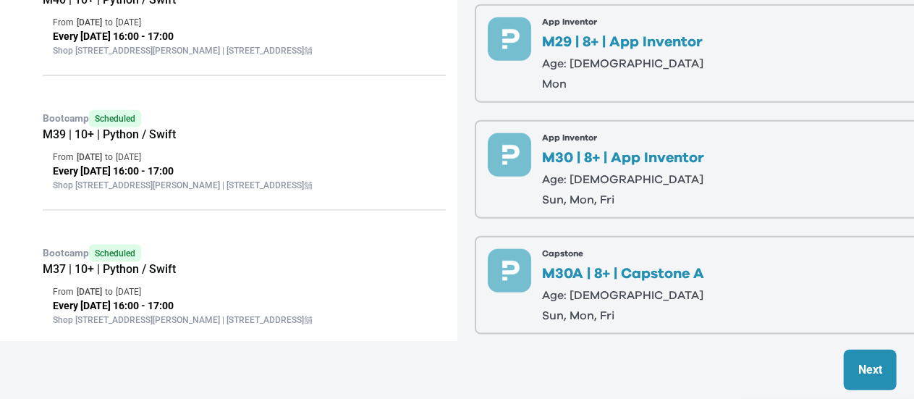
scroll to position [861, 0]
